Goal: Navigation & Orientation: Find specific page/section

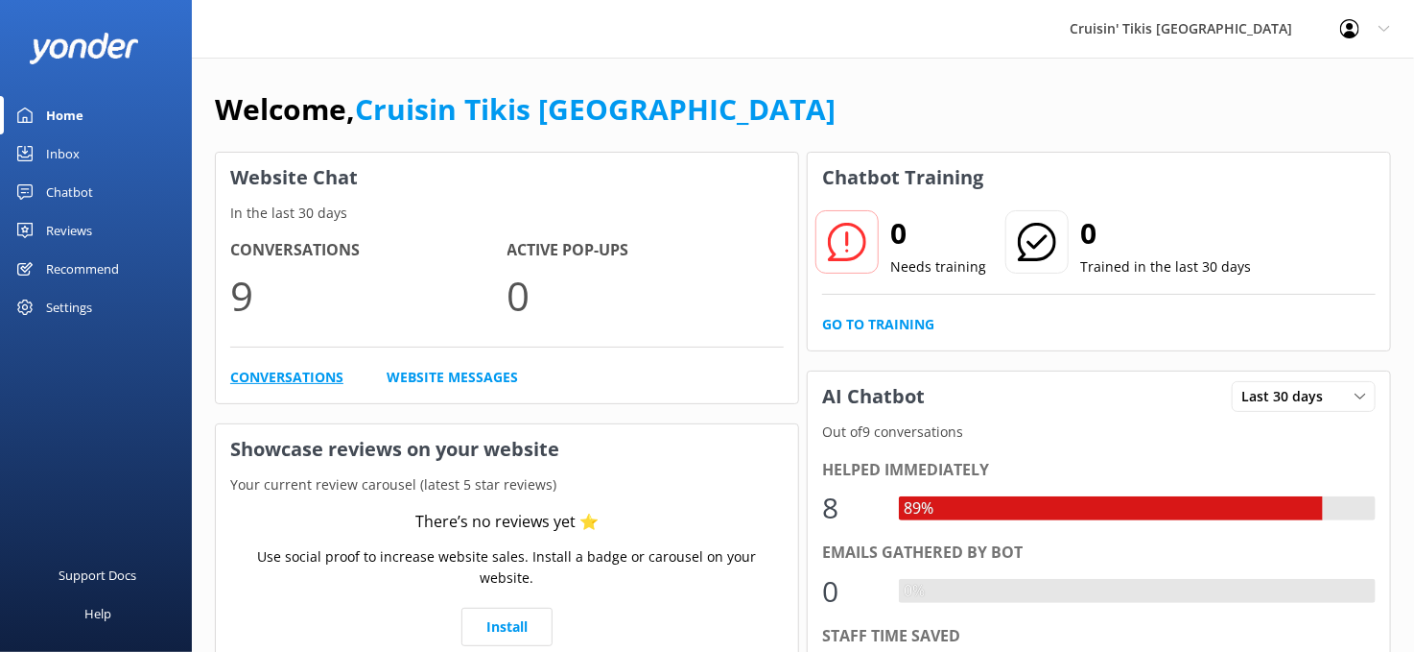
click at [284, 377] on link "Conversations" at bounding box center [286, 377] width 113 height 21
